Goal: Task Accomplishment & Management: Complete application form

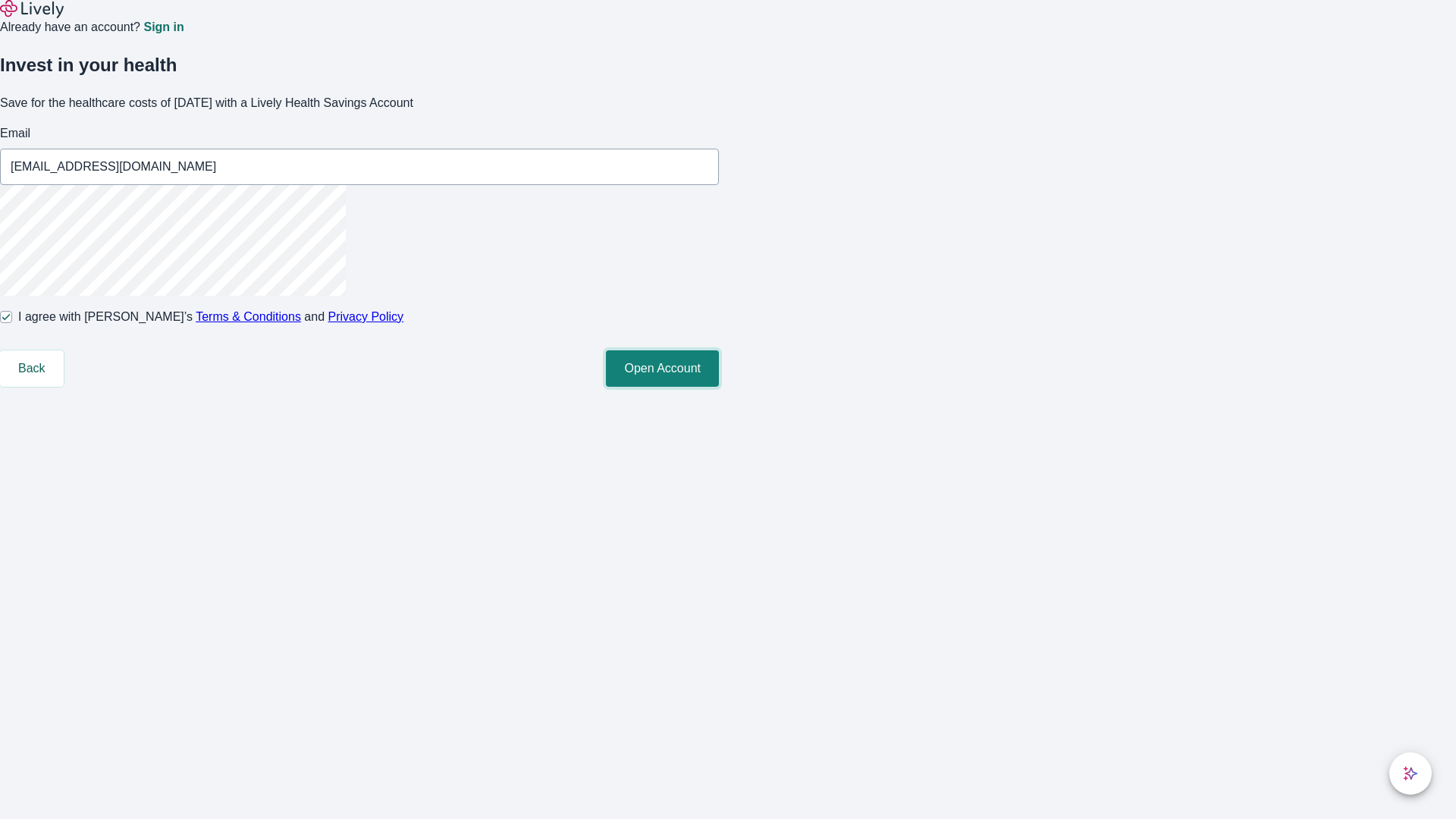
click at [718, 387] on button "Open Account" at bounding box center [662, 369] width 113 height 36
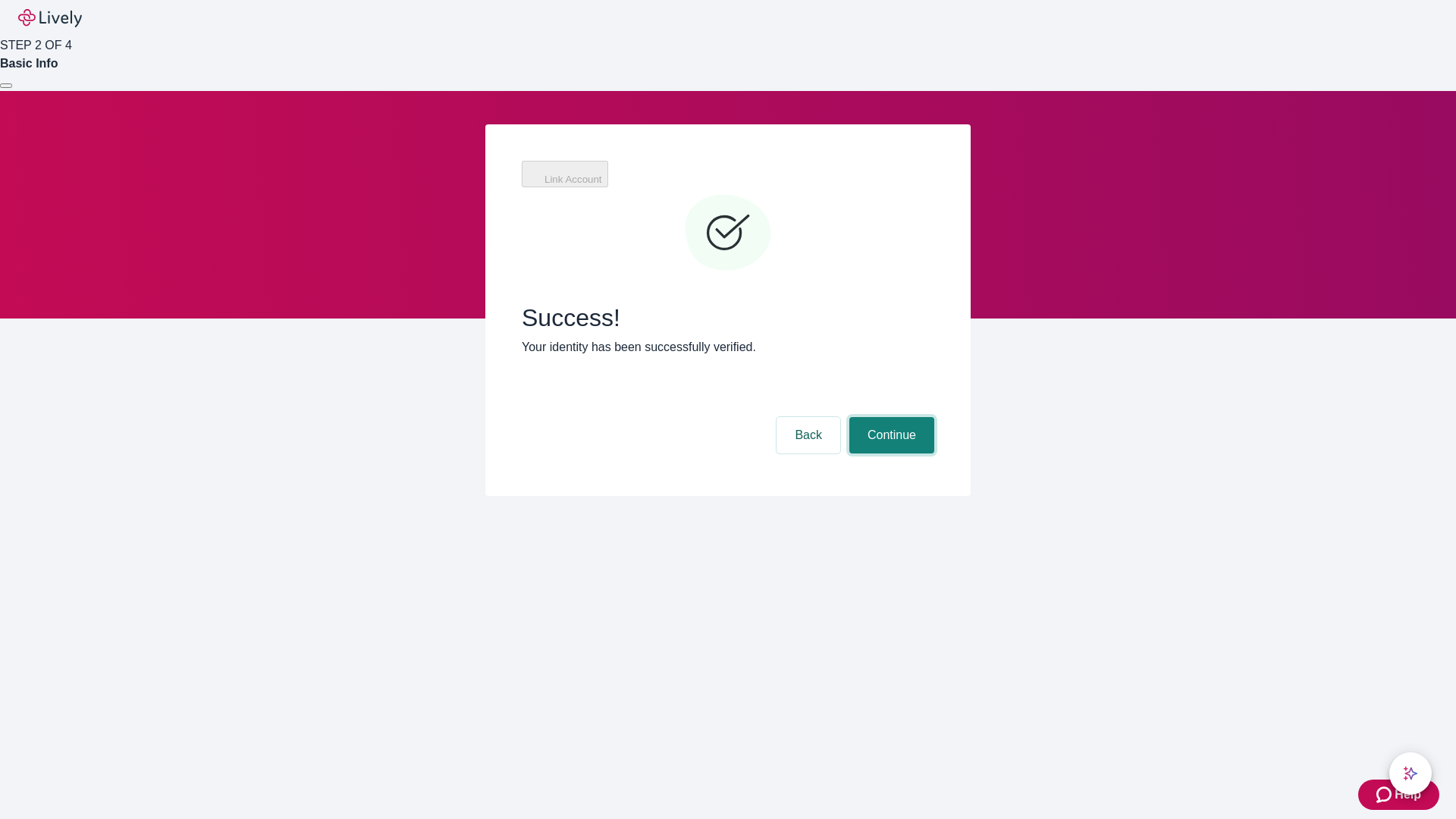
click at [889, 417] on button "Continue" at bounding box center [891, 435] width 85 height 36
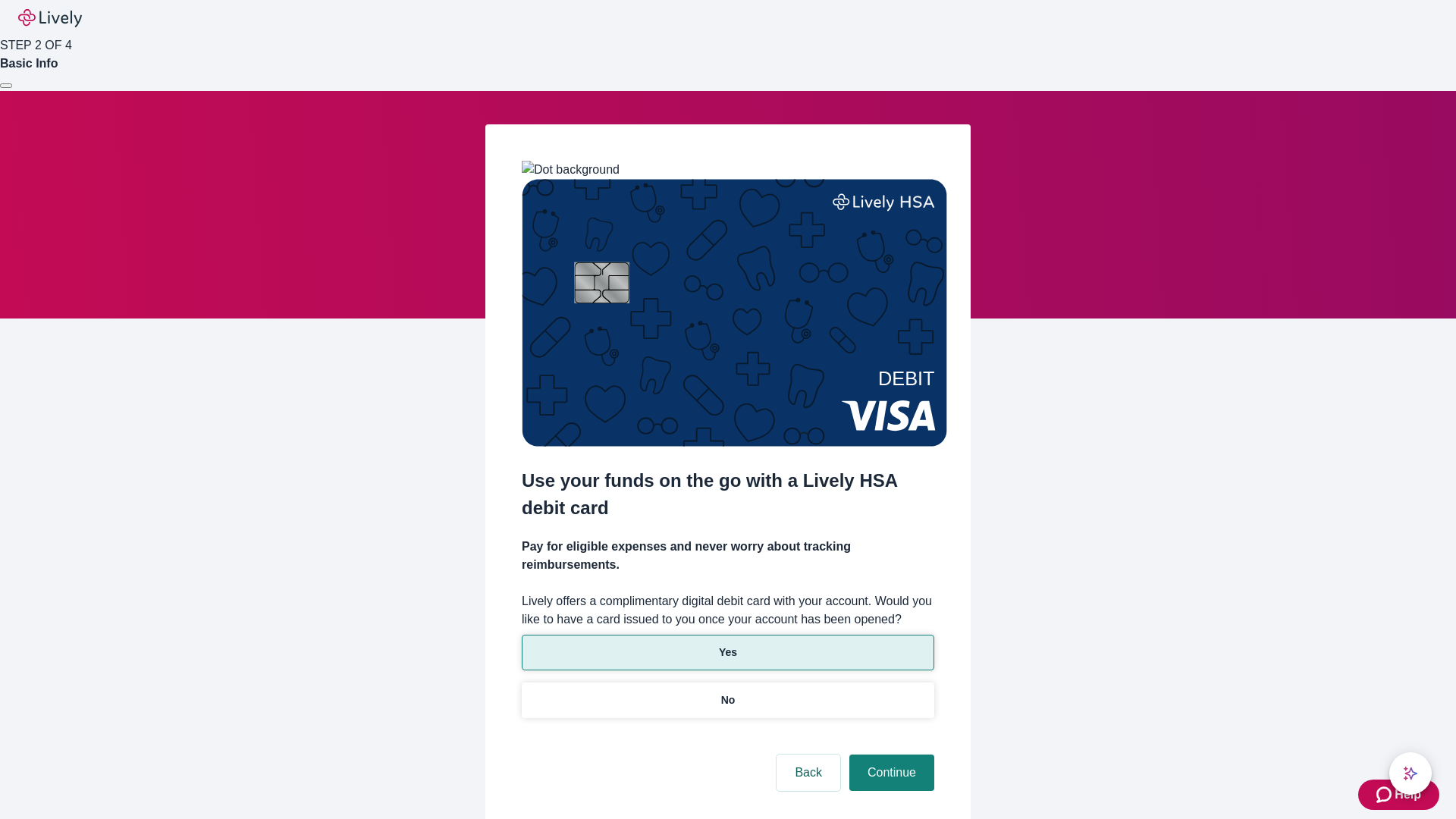
click at [727, 645] on p "Yes" at bounding box center [727, 653] width 18 height 16
click at [889, 755] on button "Continue" at bounding box center [891, 773] width 85 height 36
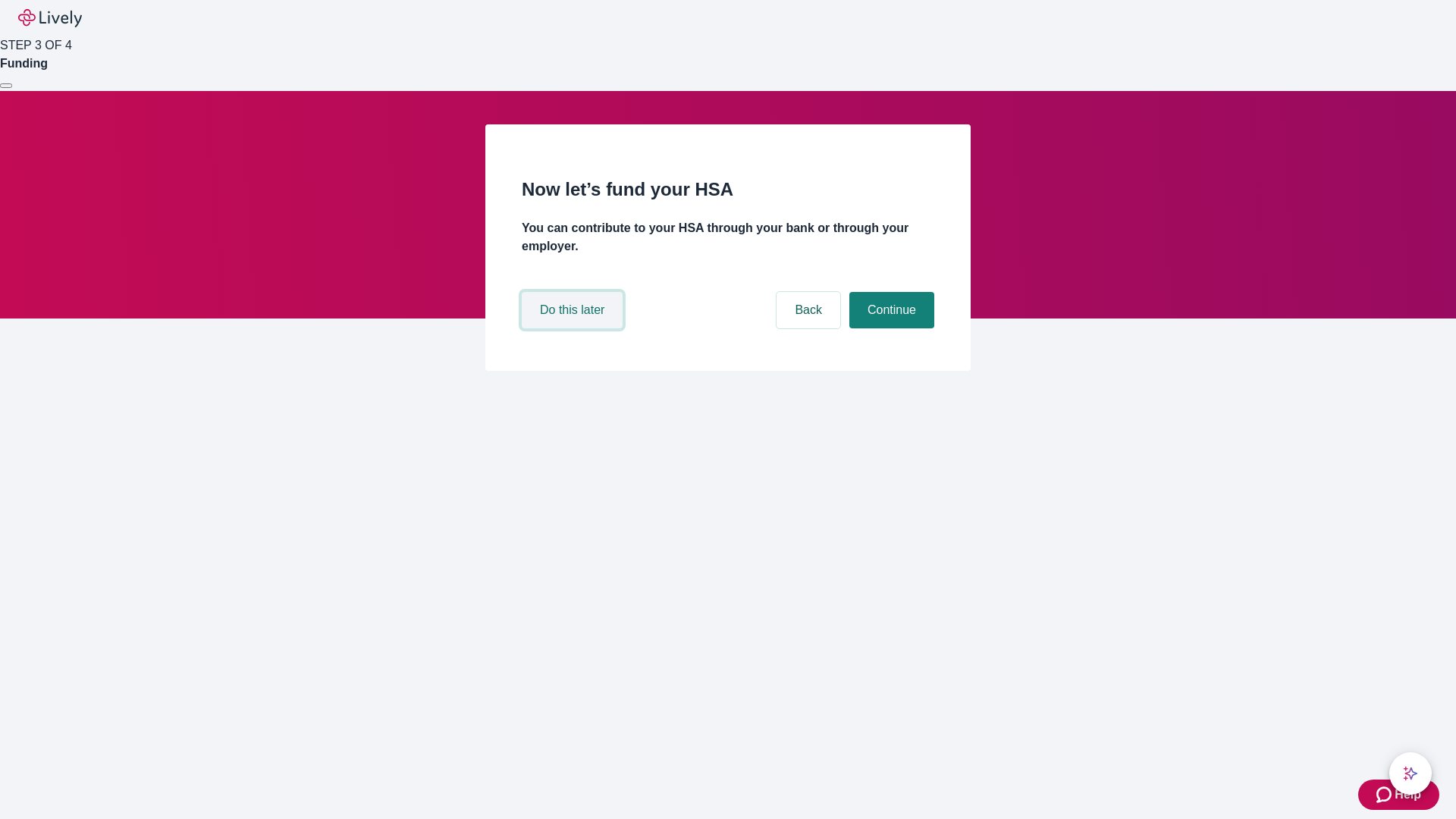
click at [574, 329] on button "Do this later" at bounding box center [572, 311] width 101 height 36
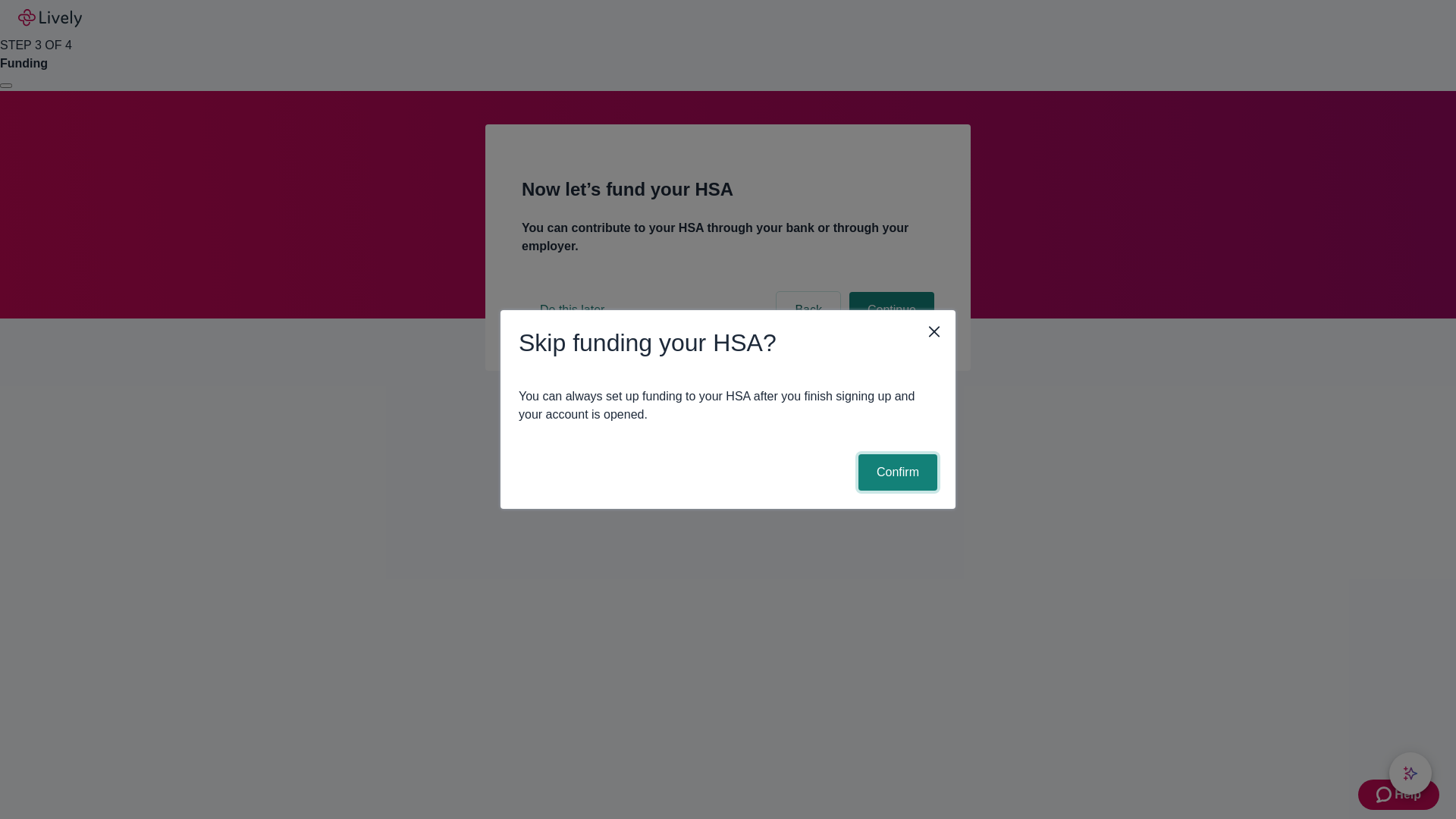
click at [895, 472] on button "Confirm" at bounding box center [897, 472] width 79 height 36
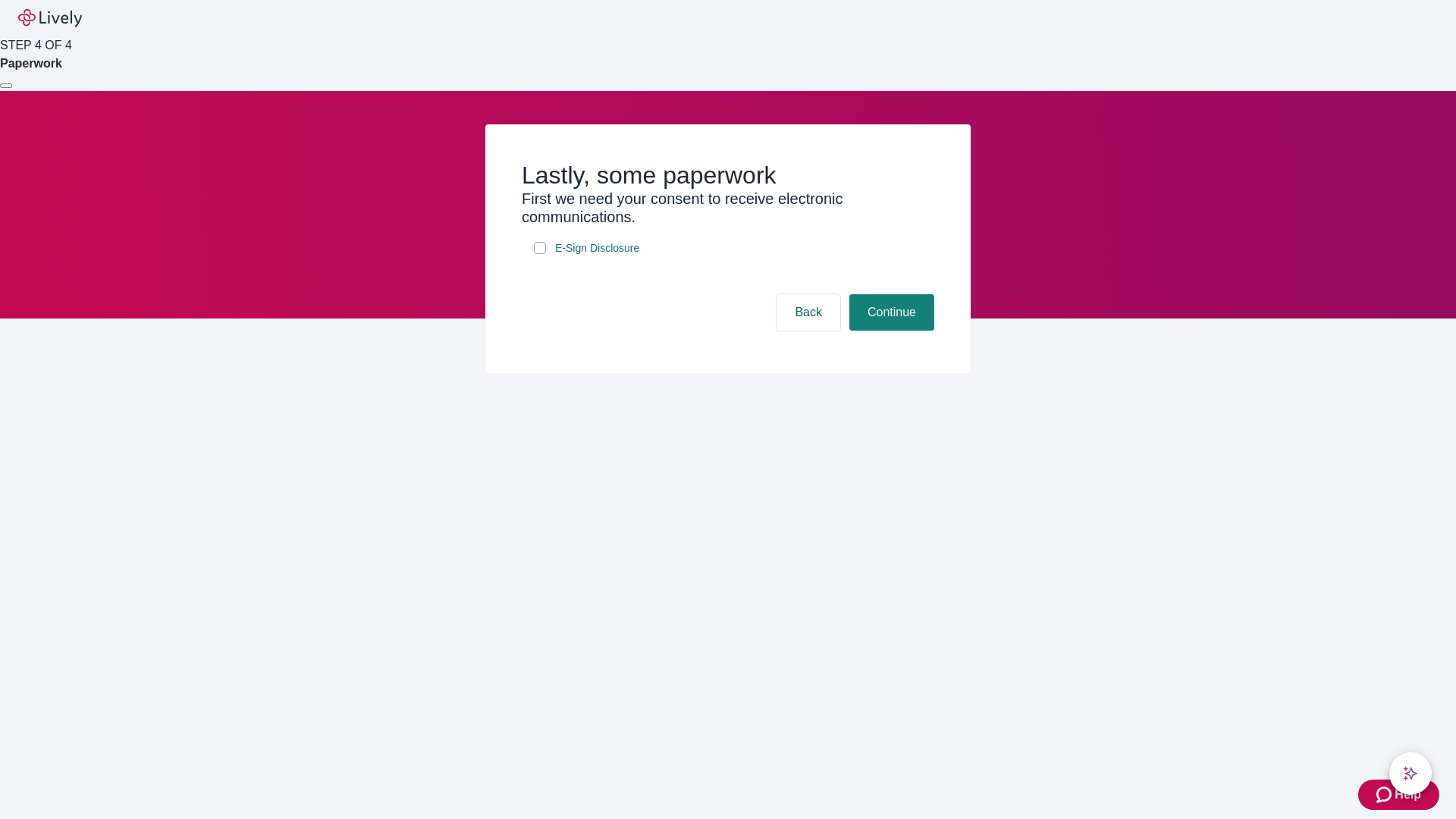
click at [540, 254] on input "E-Sign Disclosure" at bounding box center [540, 248] width 12 height 12
checkbox input "true"
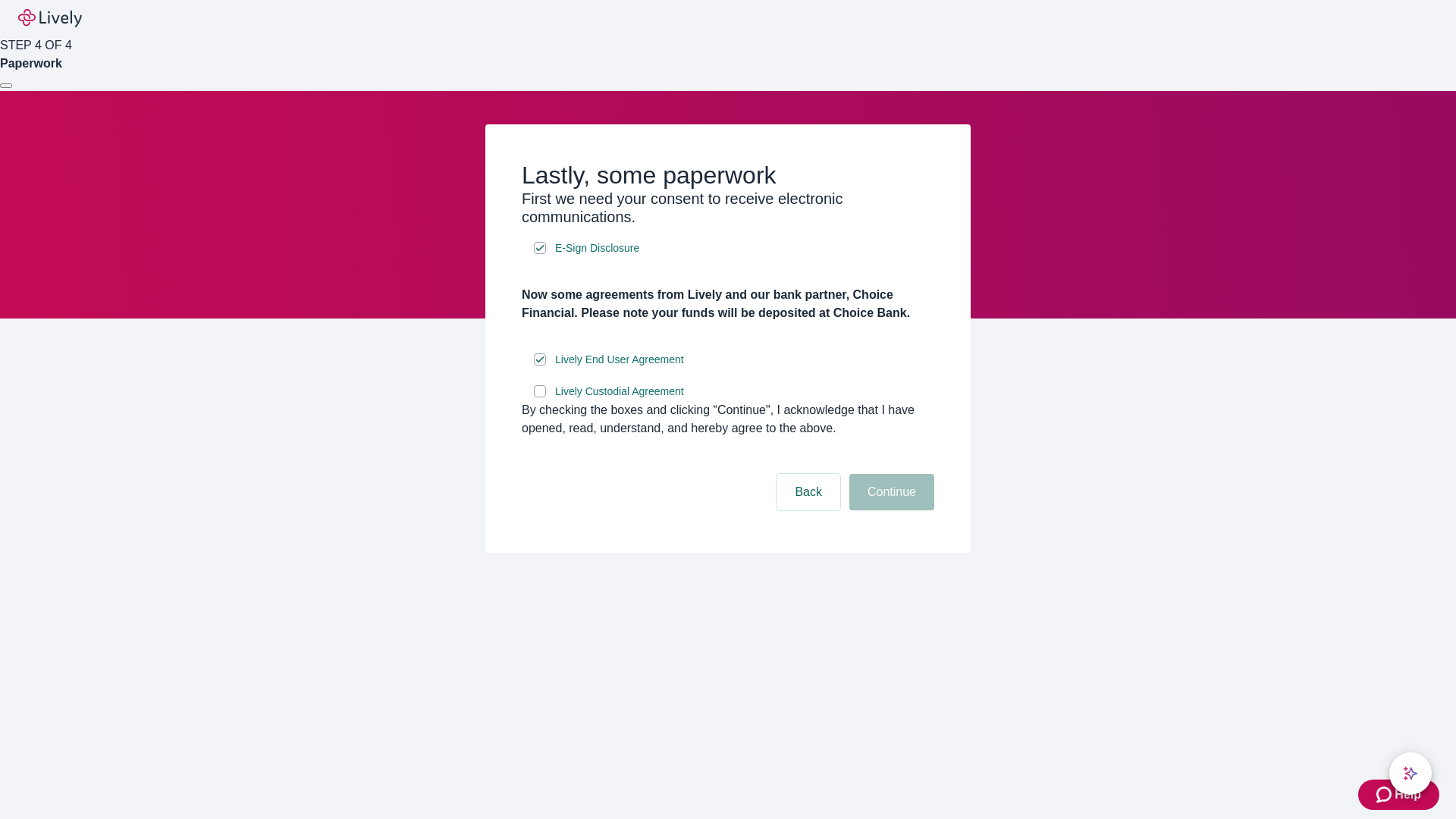
click at [540, 398] on input "Lively Custodial Agreement" at bounding box center [540, 391] width 12 height 12
checkbox input "true"
click at [889, 510] on button "Continue" at bounding box center [891, 492] width 85 height 36
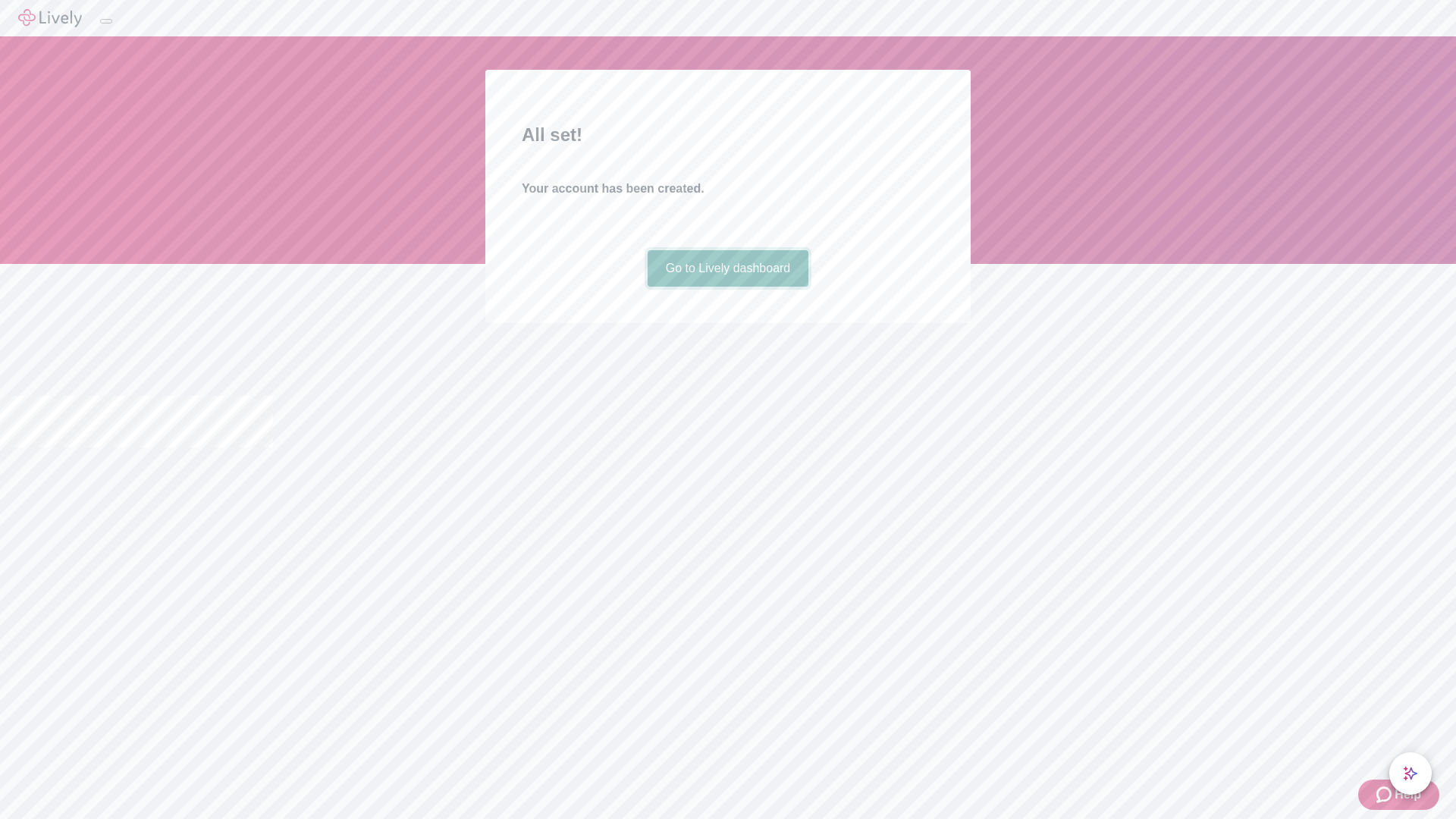
click at [727, 287] on link "Go to Lively dashboard" at bounding box center [728, 269] width 161 height 36
